Goal: Information Seeking & Learning: Learn about a topic

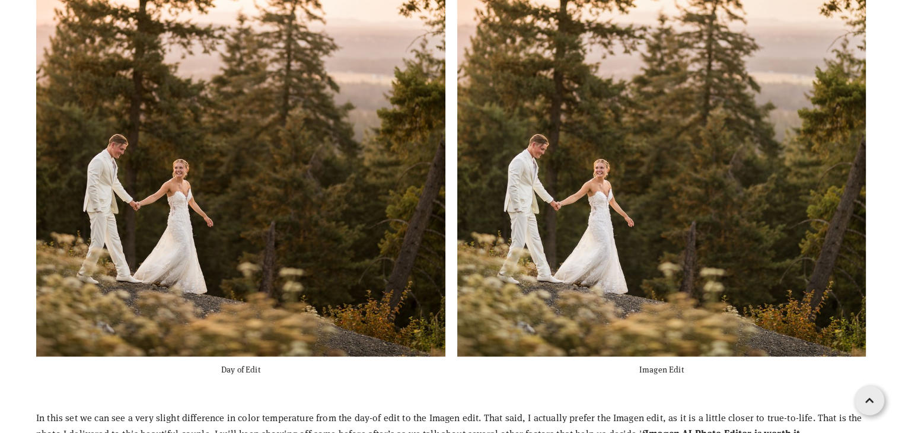
scroll to position [2312, 0]
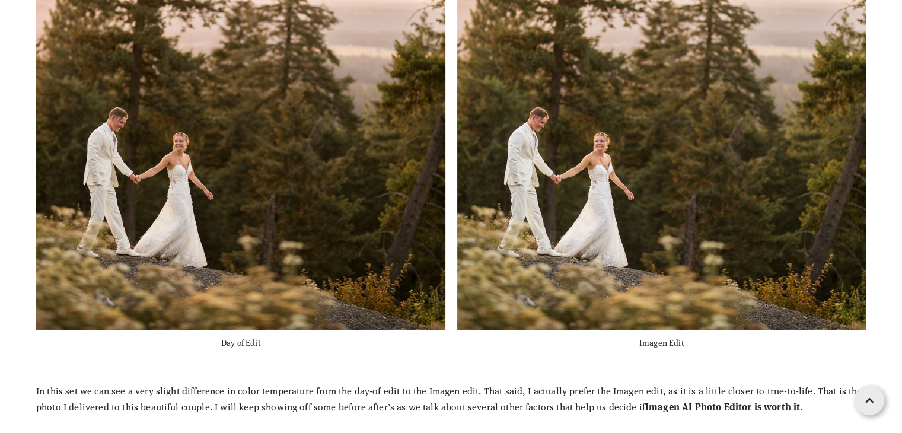
click at [557, 210] on img at bounding box center [660, 126] width 612 height 408
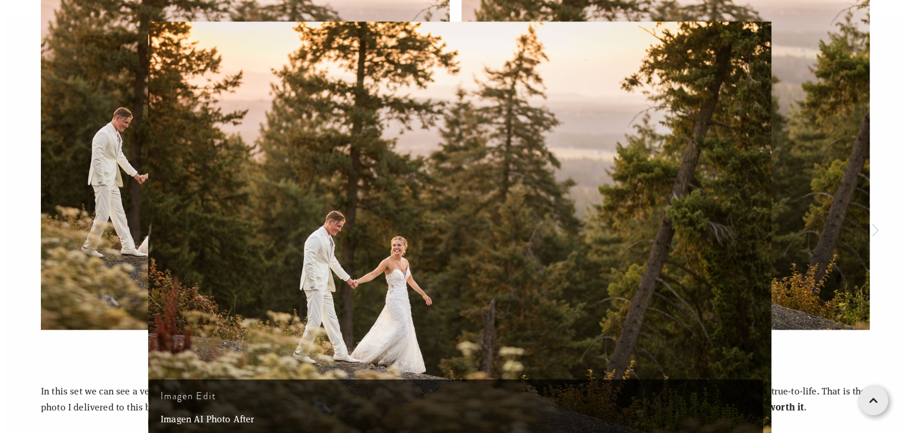
scroll to position [2325, 0]
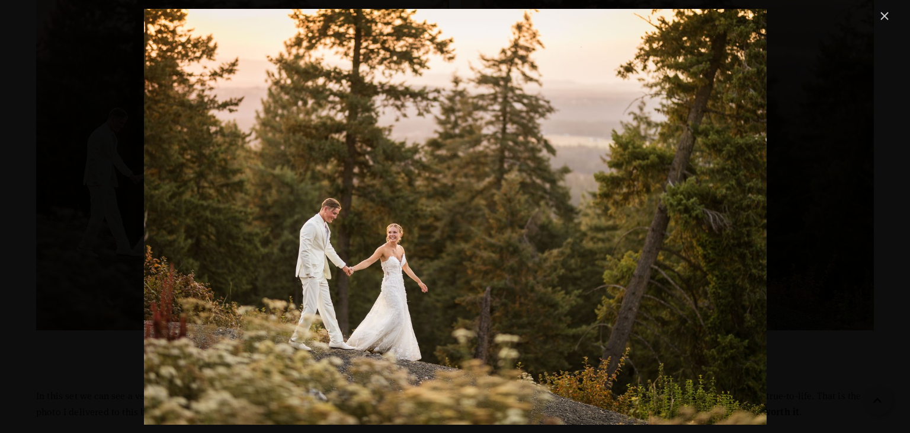
click at [883, 17] on link "Close" at bounding box center [885, 16] width 14 height 14
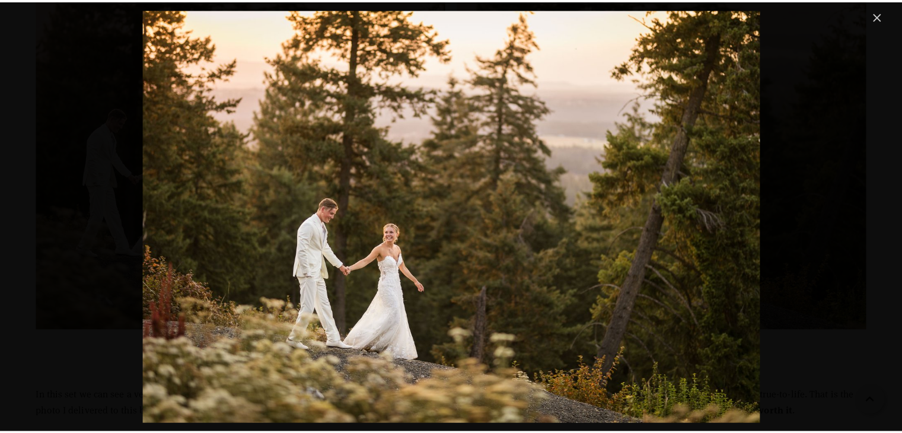
scroll to position [2234, 0]
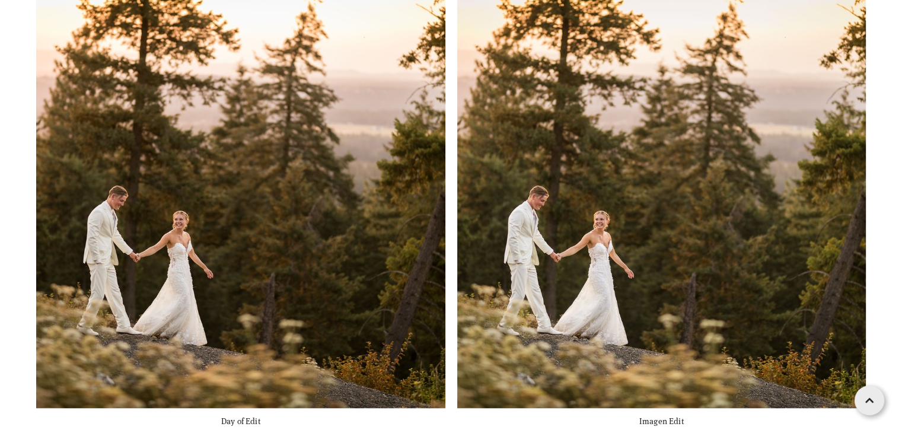
click at [279, 215] on img at bounding box center [240, 203] width 612 height 408
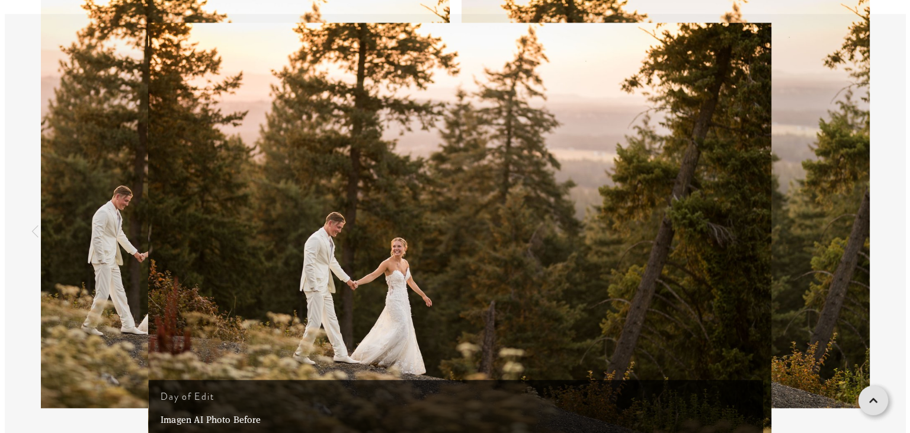
scroll to position [2248, 0]
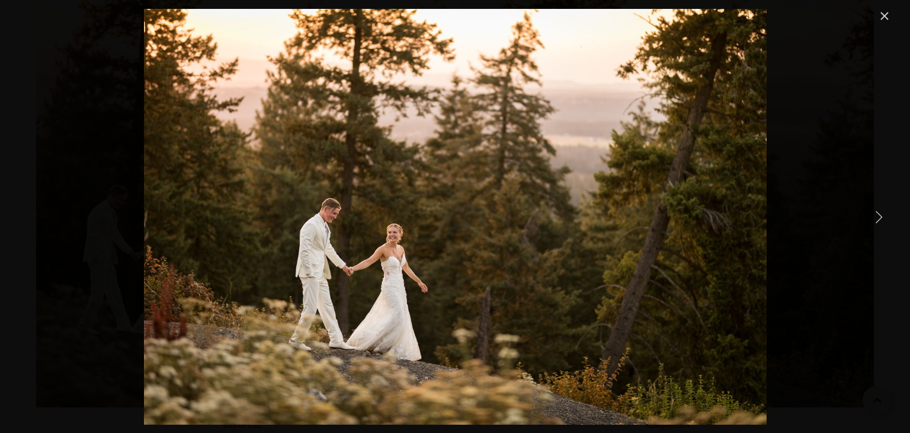
click at [882, 17] on link "Close" at bounding box center [885, 16] width 14 height 14
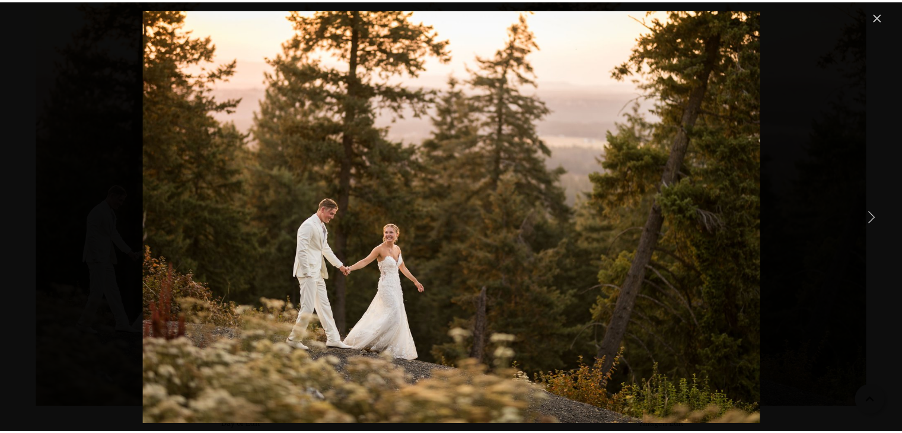
scroll to position [2234, 0]
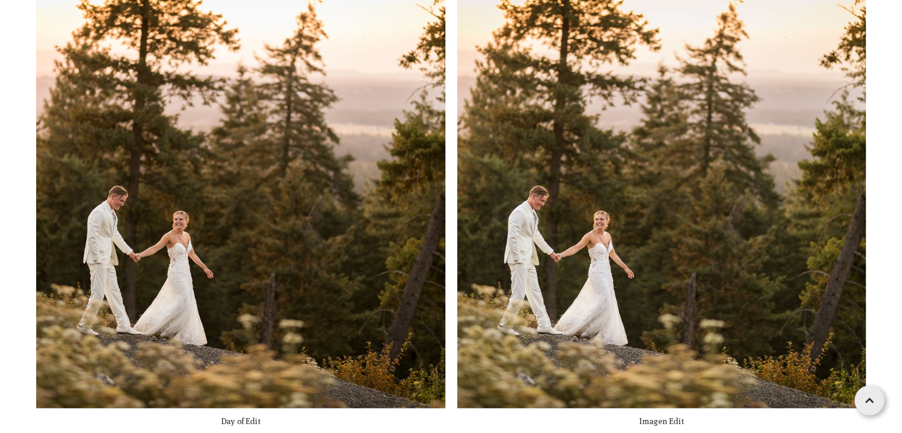
click at [692, 194] on img "Gallery" at bounding box center [454, 231] width 623 height 416
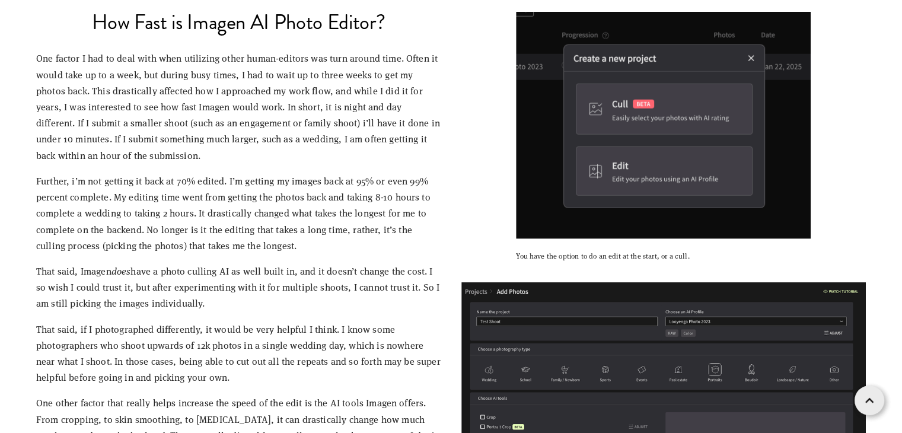
scroll to position [3123, 0]
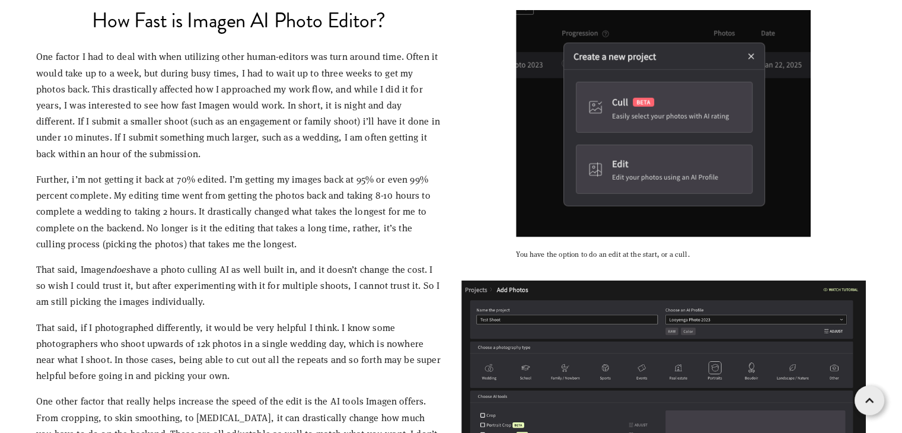
click at [327, 105] on p "One factor I had to deal with when utilizing other human-editors was turn aroun…" at bounding box center [238, 104] width 405 height 113
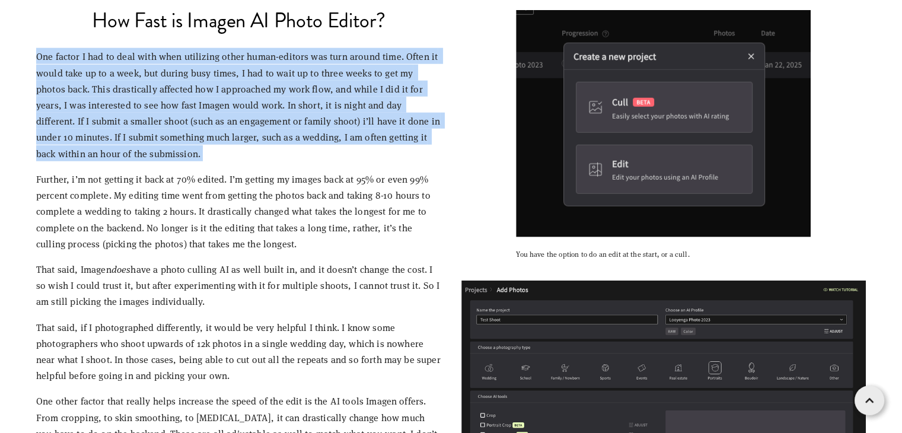
click at [327, 105] on p "One factor I had to deal with when utilizing other human-editors was turn aroun…" at bounding box center [238, 104] width 405 height 113
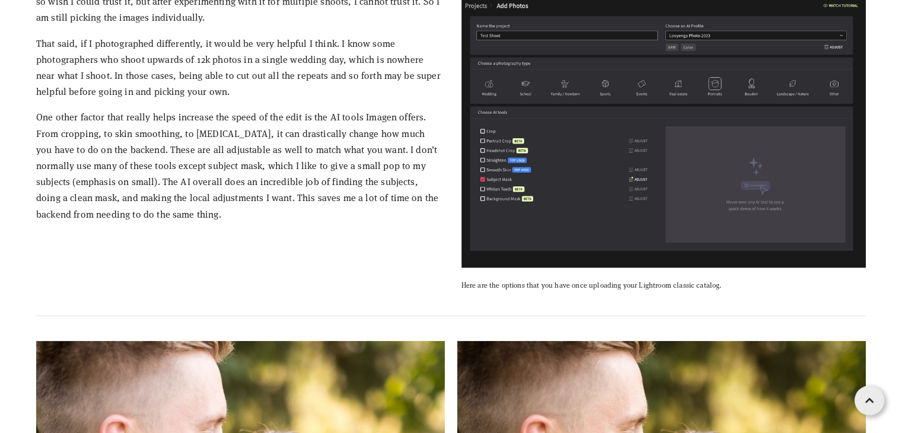
scroll to position [3420, 0]
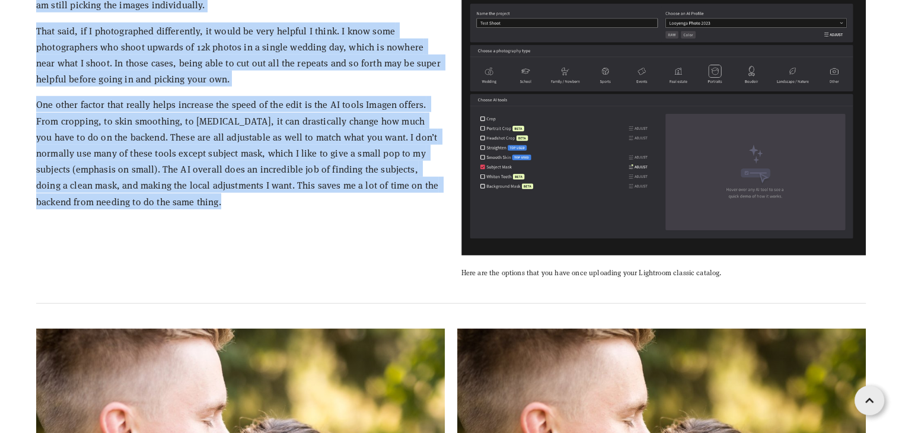
copy div "Lor ipsumd S ame co adip elit sedd eiusmodte incid utlab-etdolor mag aliq enima…"
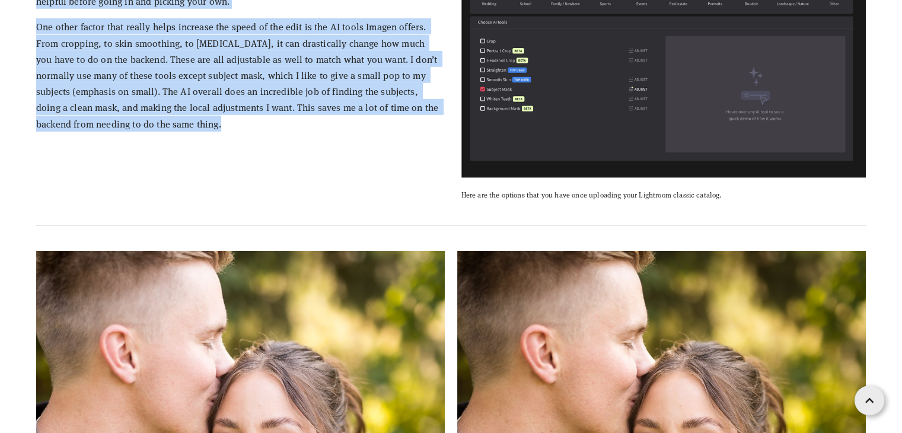
scroll to position [3716, 0]
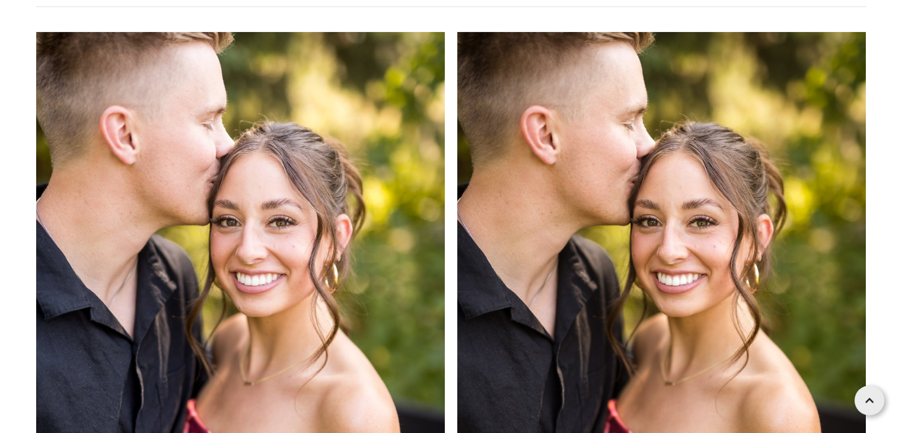
click at [870, 188] on div "View fullsize Day of Edit View fullsize Imagen Edit" at bounding box center [450, 354] width 849 height 665
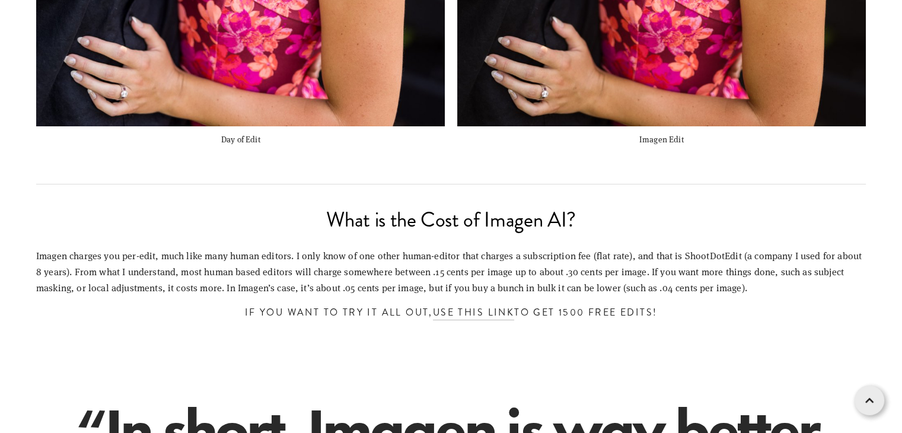
scroll to position [4368, 0]
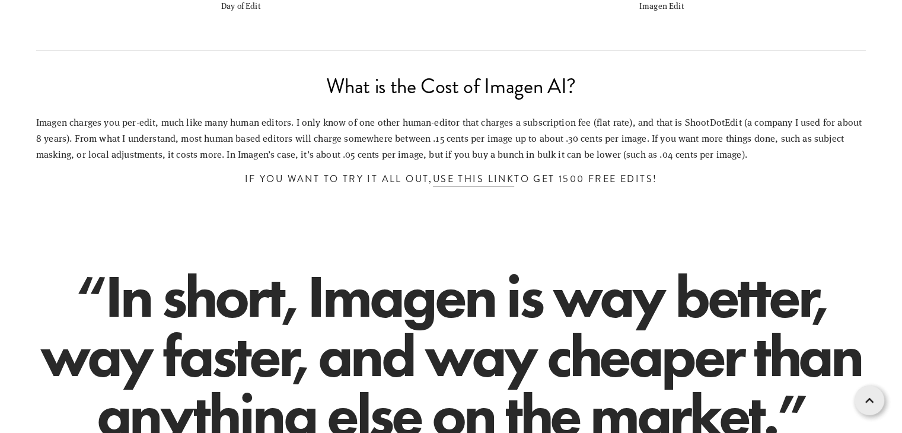
click at [595, 133] on p "Imagen charges you per-edit, much like many human editors. I only know of one o…" at bounding box center [450, 138] width 829 height 49
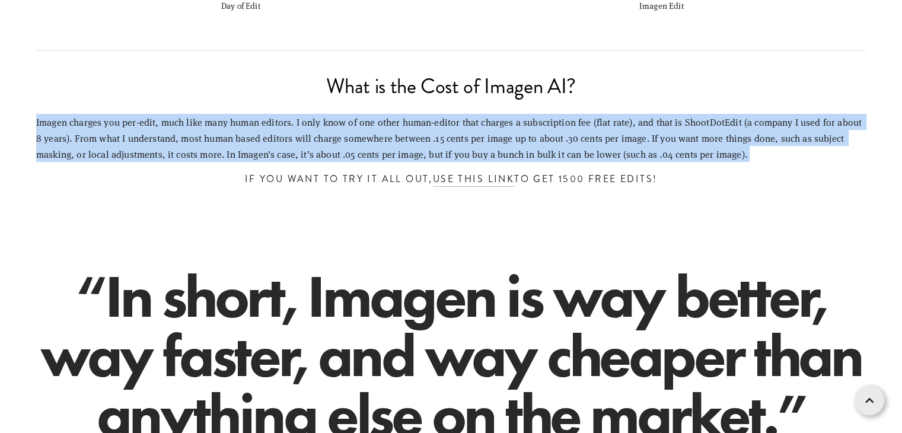
click at [595, 133] on p "Imagen charges you per-edit, much like many human editors. I only know of one o…" at bounding box center [450, 138] width 829 height 49
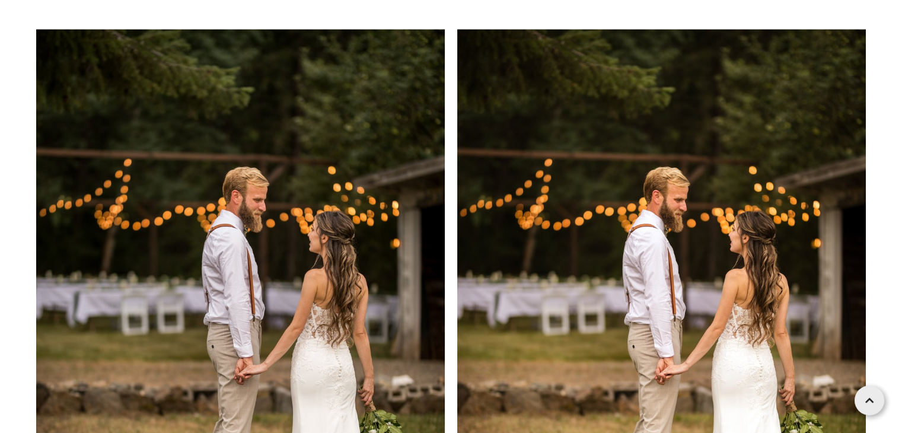
scroll to position [6146, 0]
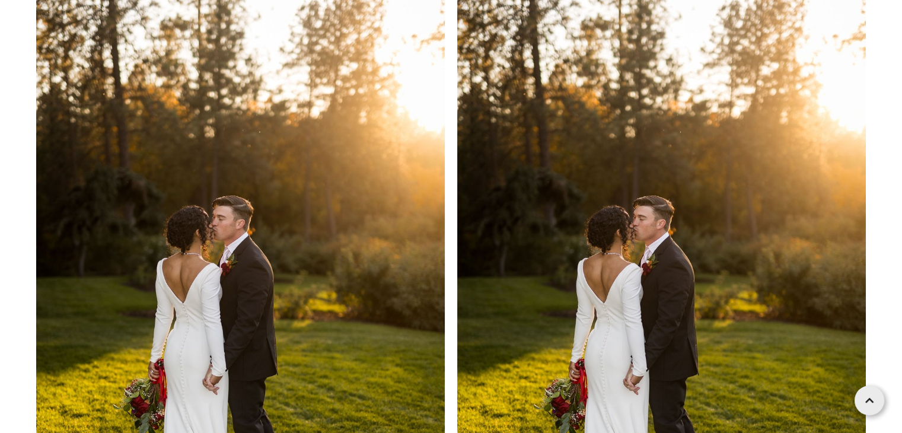
scroll to position [6798, 0]
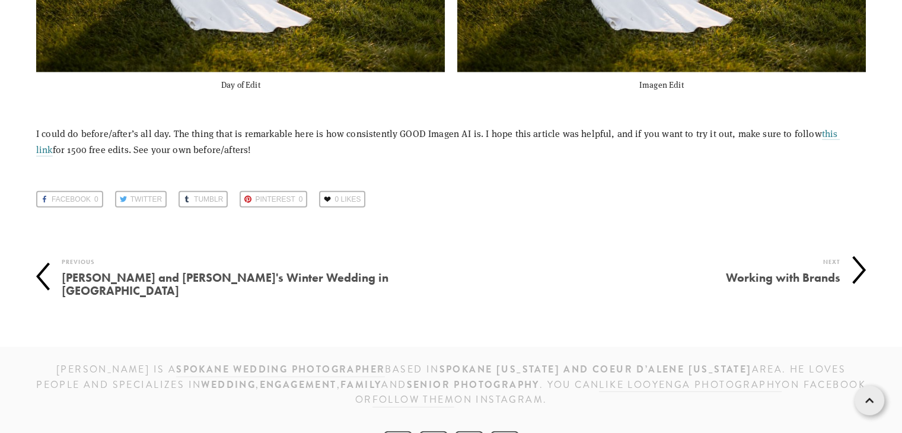
scroll to position [7364, 0]
